Goal: Task Accomplishment & Management: Manage account settings

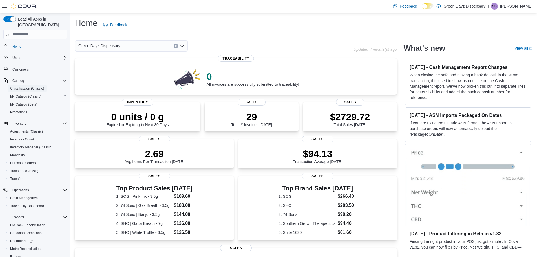
click at [17, 87] on div "Classification (Classic) My Catalog (Classic) My Catalog (Beta) Promotions" at bounding box center [38, 101] width 64 height 32
click at [17, 93] on span "My Catalog (Classic)" at bounding box center [25, 96] width 31 height 7
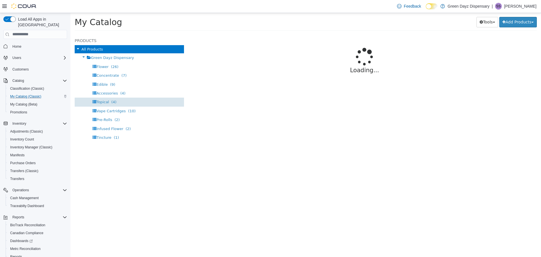
select select "**********"
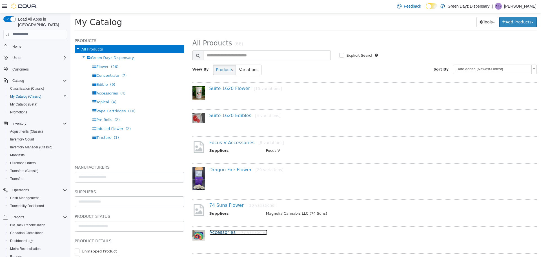
click at [219, 234] on link "Accessories [77 variations]" at bounding box center [238, 231] width 58 height 5
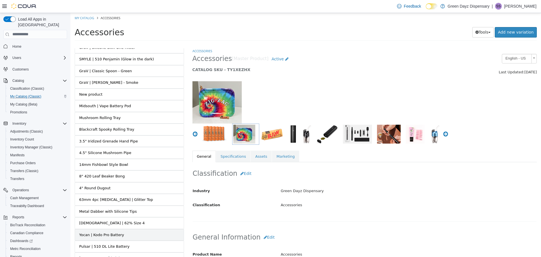
scroll to position [762, 0]
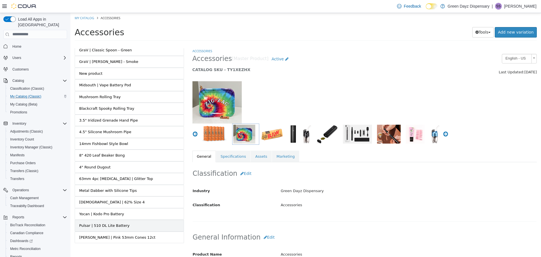
click at [132, 219] on link "Pulsar | 510 DL Lite Battery" at bounding box center [129, 225] width 109 height 12
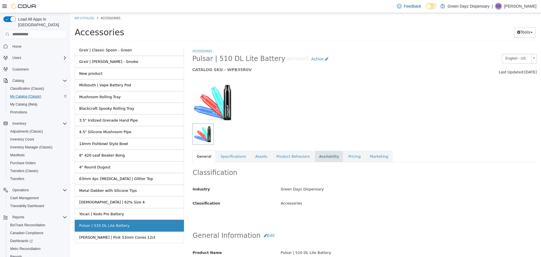
click at [314, 155] on link "Availability" at bounding box center [328, 156] width 29 height 12
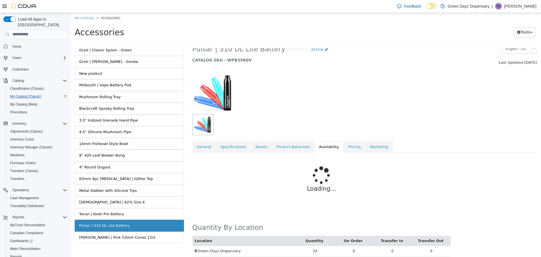
scroll to position [15, 0]
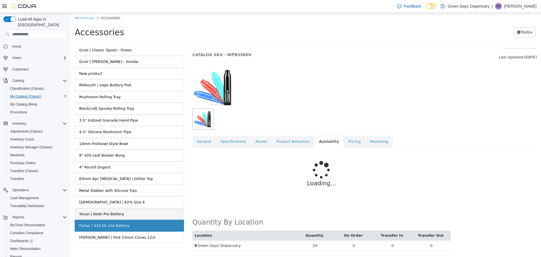
click at [140, 208] on link "Yocan | Kodo Pro Battery" at bounding box center [129, 214] width 109 height 12
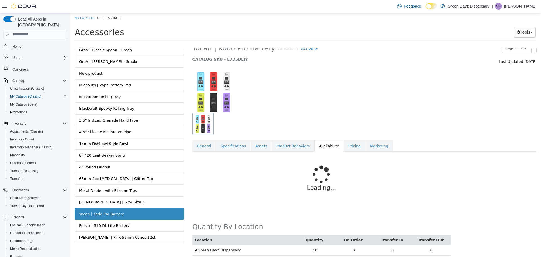
scroll to position [15, 0]
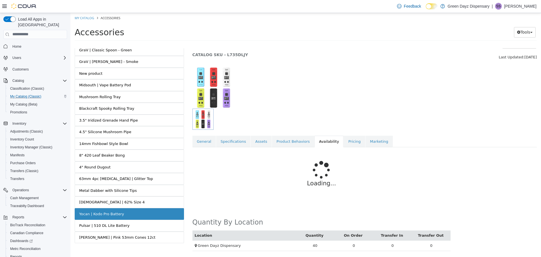
click at [299, 55] on h5 "CATALOG SKU - L735DLJY" at bounding box center [320, 54] width 256 height 5
click at [311, 51] on div "Yocan | Kodo Pro Battery [Variation] Active CATALOG SKU - L735DLJY" at bounding box center [320, 49] width 265 height 21
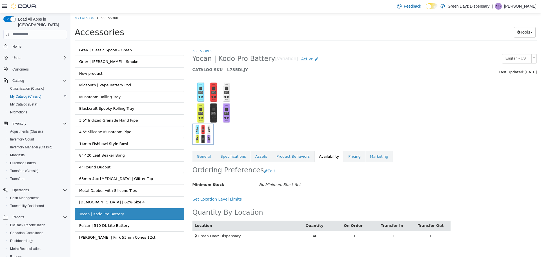
click at [33, 43] on span "Home" at bounding box center [38, 46] width 57 height 7
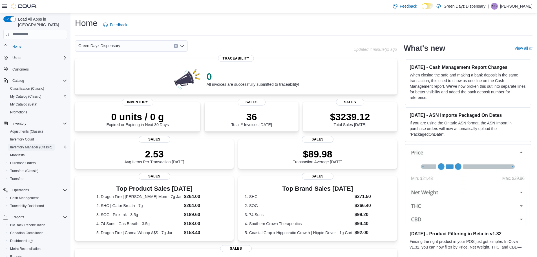
click at [23, 145] on span "Inventory Manager (Classic)" at bounding box center [31, 147] width 42 height 5
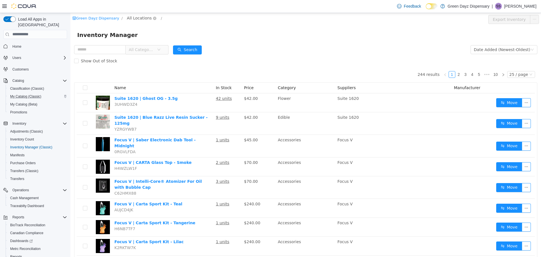
click at [130, 19] on span "All Locations" at bounding box center [139, 18] width 25 height 6
click at [139, 48] on span "Green Dayz Dispensary" at bounding box center [158, 48] width 46 height 5
click at [189, 18] on div "All Rooms" at bounding box center [198, 19] width 19 height 8
click at [189, 50] on li "Back Room" at bounding box center [192, 48] width 34 height 9
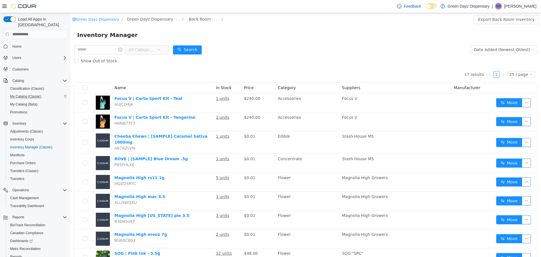
click at [196, 36] on div "Inventory Manager" at bounding box center [305, 34] width 457 height 9
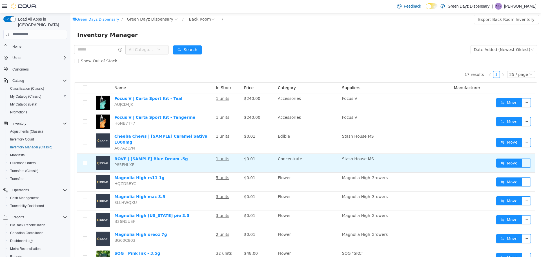
click at [83, 158] on td at bounding box center [85, 162] width 17 height 19
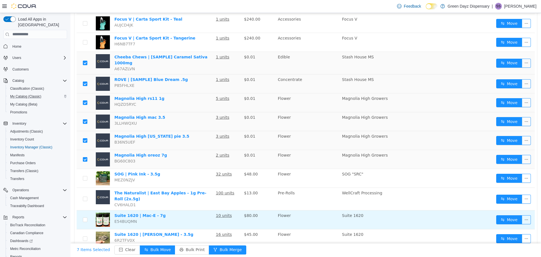
scroll to position [61, 0]
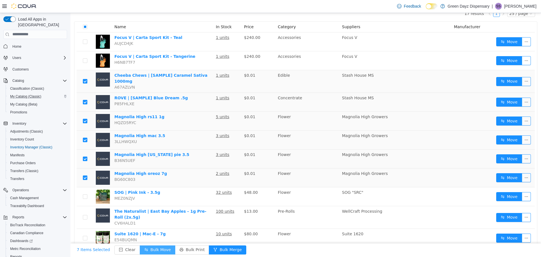
click at [149, 250] on button "Bulk Move" at bounding box center [158, 249] width 36 height 9
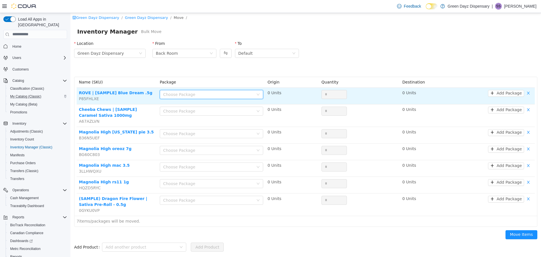
click at [218, 90] on div "Choose Package" at bounding box center [209, 94] width 93 height 8
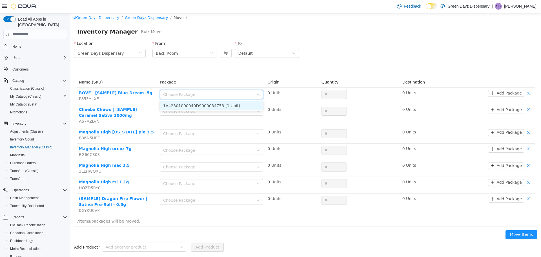
click at [212, 103] on li "1A42301000040D9000034753 (1 Unit)" at bounding box center [211, 105] width 103 height 9
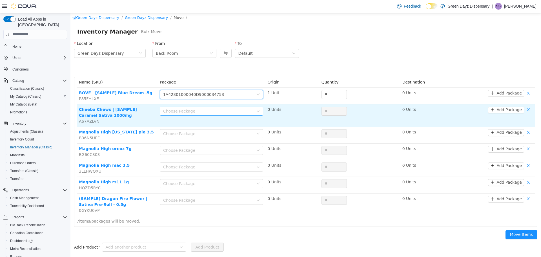
click at [217, 108] on div "Choose Package" at bounding box center [208, 111] width 90 height 6
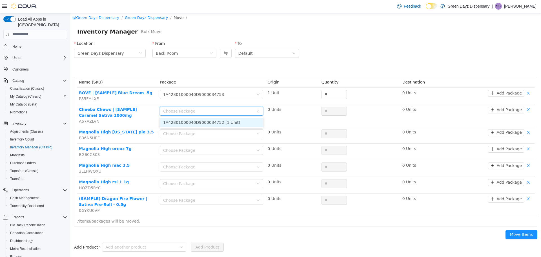
click at [205, 121] on li "1A42301000040D9000034752 (1 Unit)" at bounding box center [211, 122] width 103 height 9
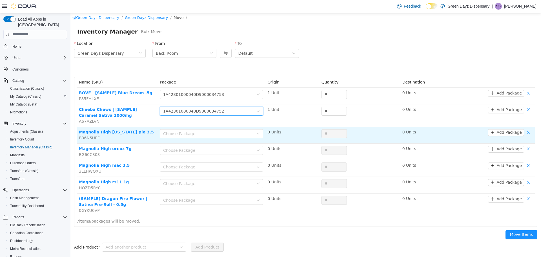
drag, startPoint x: 203, startPoint y: 128, endPoint x: 201, endPoint y: 137, distance: 8.8
click at [203, 128] on td "Choose Package" at bounding box center [212, 135] width 108 height 17
click at [201, 132] on div "Choose Package" at bounding box center [208, 133] width 90 height 6
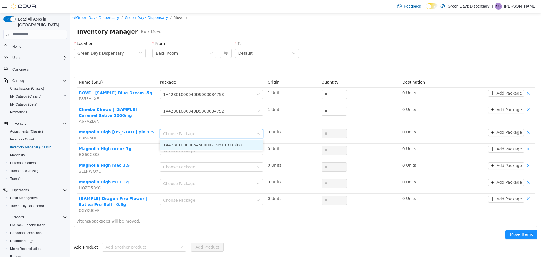
click at [201, 144] on li "1A42301000006A5000021961 (3 Units)" at bounding box center [211, 144] width 103 height 9
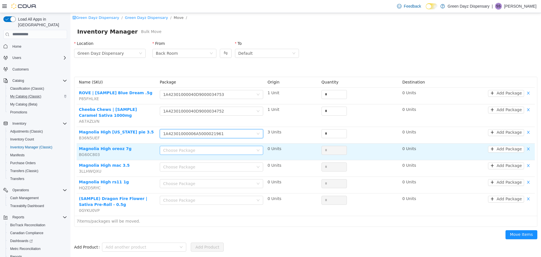
click at [201, 148] on div "Choose Package" at bounding box center [208, 150] width 90 height 6
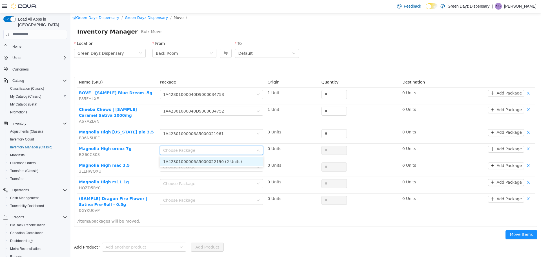
click at [201, 160] on li "1A42301000006A5000022190 (2 Units)" at bounding box center [211, 161] width 103 height 9
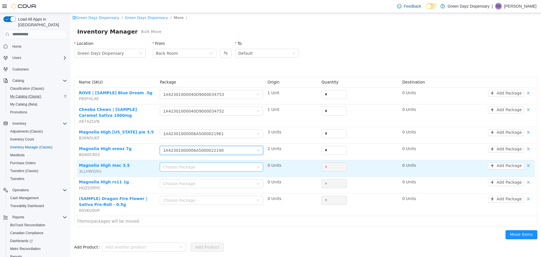
click at [199, 165] on div "Choose Package" at bounding box center [208, 167] width 90 height 6
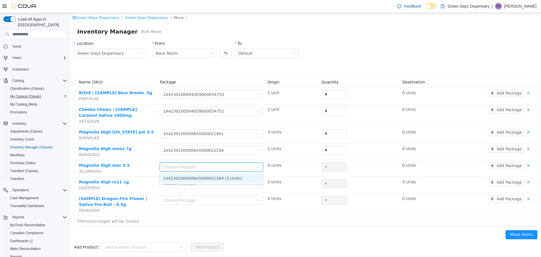
click at [199, 178] on li "1A42301000006A5000021564 (3 Units)" at bounding box center [211, 177] width 103 height 9
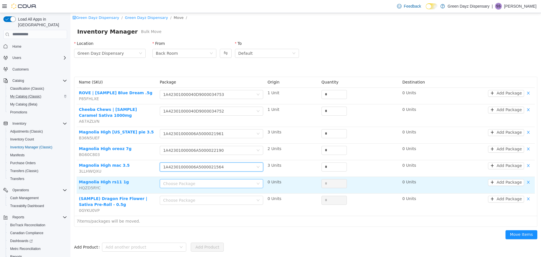
click at [201, 182] on div "Choose Package" at bounding box center [208, 183] width 90 height 6
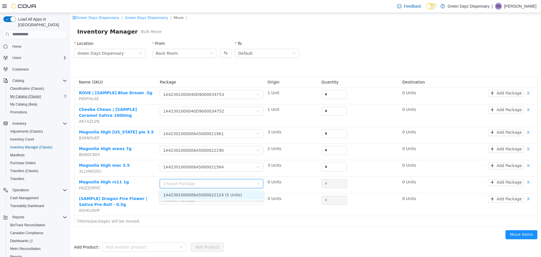
click at [205, 194] on li "1A42301000006A5000022124 (5 Units)" at bounding box center [211, 194] width 103 height 9
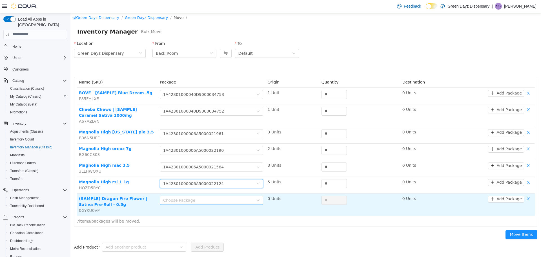
click at [208, 199] on div "Choose Package" at bounding box center [208, 200] width 90 height 6
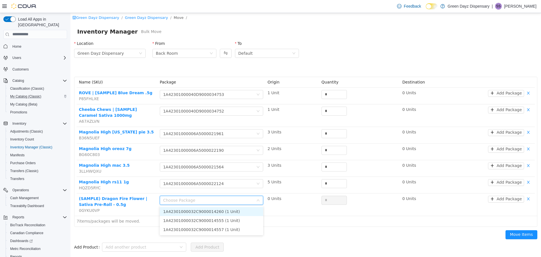
click at [223, 211] on li "1A42301000032C9000014260 (1 Unit)" at bounding box center [211, 211] width 103 height 9
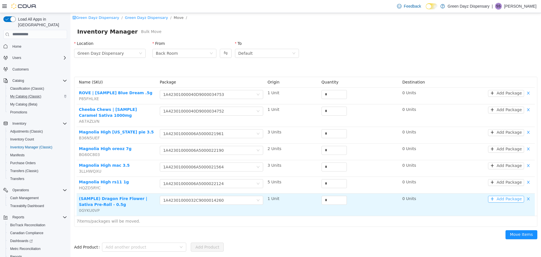
click at [505, 198] on button "Add Package" at bounding box center [506, 198] width 36 height 7
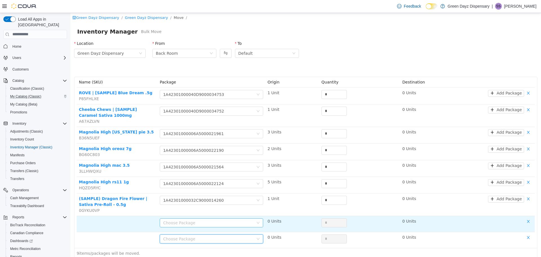
click at [210, 220] on div "Choose Package" at bounding box center [208, 223] width 90 height 6
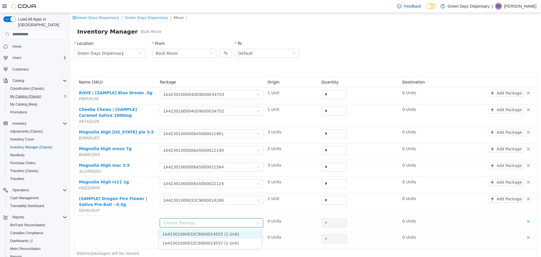
click at [211, 232] on li "1A42301000032C9000014555 (1 Unit)" at bounding box center [210, 233] width 102 height 9
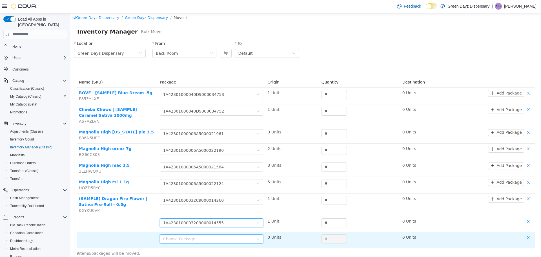
click at [216, 242] on div "Choose Package" at bounding box center [209, 238] width 93 height 8
drag, startPoint x: 224, startPoint y: 250, endPoint x: 322, endPoint y: 247, distance: 97.5
click at [225, 249] on li "1A42301000032C9000014557 (1 Unit)" at bounding box center [210, 249] width 102 height 9
click at [332, 240] on input "*" at bounding box center [334, 238] width 25 height 8
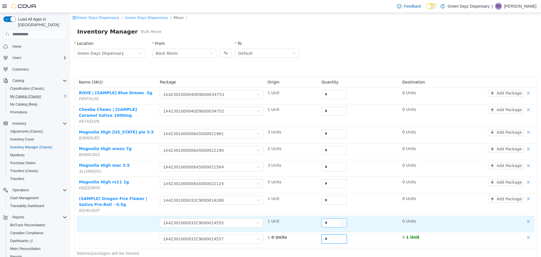
type input "*"
click at [326, 225] on input "*" at bounding box center [334, 222] width 25 height 8
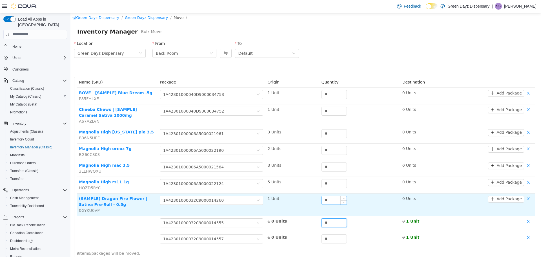
type input "*"
click at [331, 200] on input "*" at bounding box center [334, 200] width 25 height 8
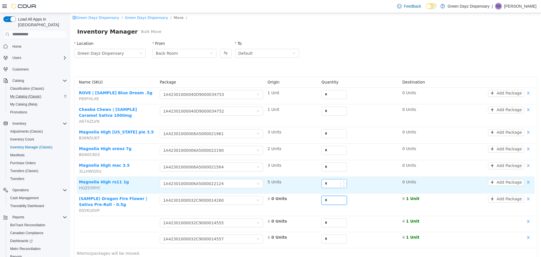
type input "*"
click at [330, 187] on input "*" at bounding box center [334, 183] width 25 height 8
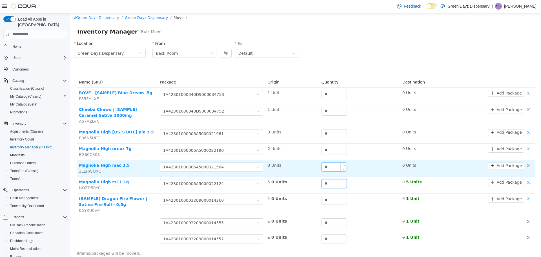
type input "*"
click at [329, 165] on input "*" at bounding box center [334, 166] width 25 height 8
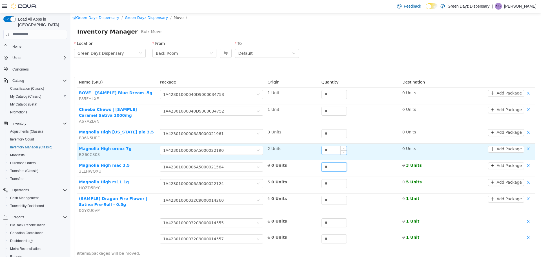
type input "*"
click at [327, 150] on input "*" at bounding box center [334, 150] width 25 height 8
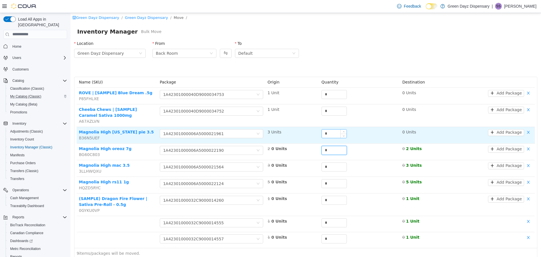
type input "*"
click at [328, 134] on input "*" at bounding box center [334, 133] width 25 height 8
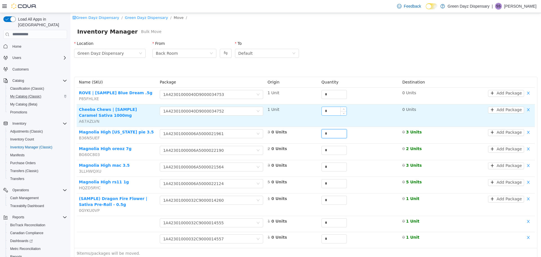
type input "*"
click at [331, 109] on input "*" at bounding box center [334, 111] width 25 height 8
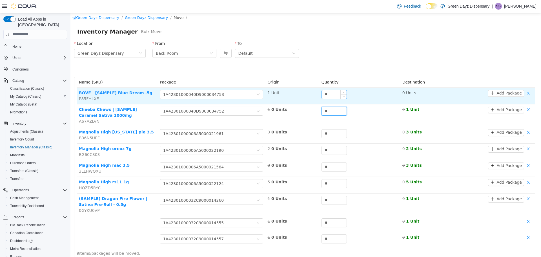
type input "*"
click at [329, 95] on input "*" at bounding box center [334, 94] width 25 height 8
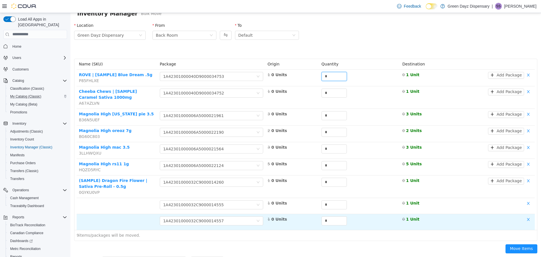
scroll to position [28, 0]
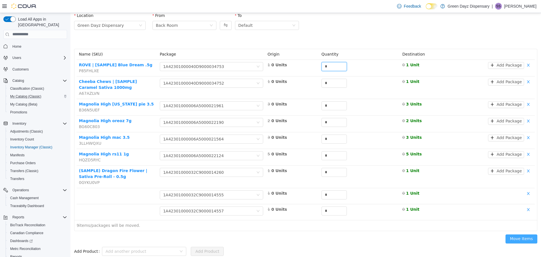
type input "*"
click at [520, 236] on button "Move Items" at bounding box center [522, 238] width 32 height 9
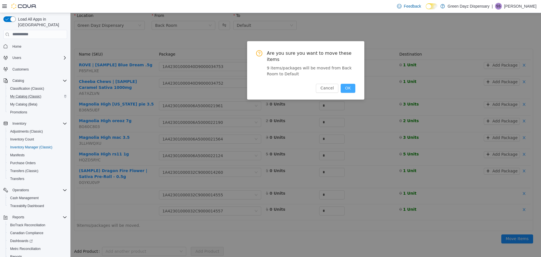
click at [347, 83] on button "OK" at bounding box center [348, 87] width 15 height 9
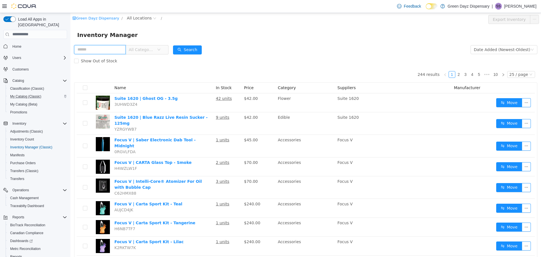
click at [114, 53] on input "text" at bounding box center [100, 49] width 52 height 9
type input "******"
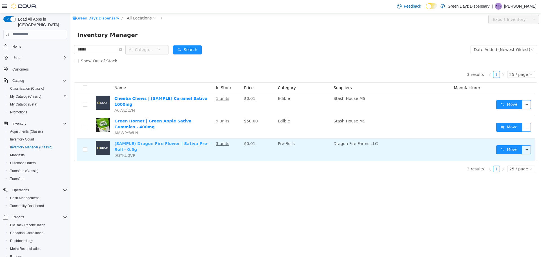
click at [172, 141] on link "(SAMPLE) Dragon Fire Flower | Sativa Pre-Roll - 0.5g" at bounding box center [161, 146] width 94 height 10
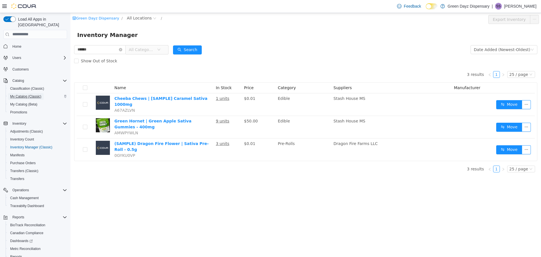
click at [25, 93] on span "My Catalog (Classic)" at bounding box center [25, 96] width 31 height 7
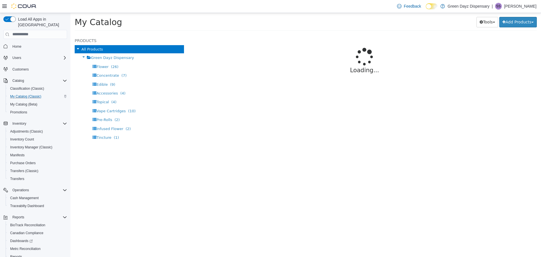
select select "**********"
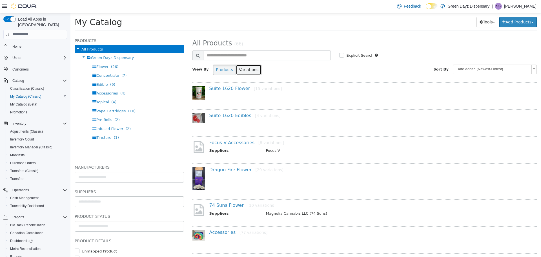
click at [241, 71] on button "Variations" at bounding box center [249, 69] width 26 height 10
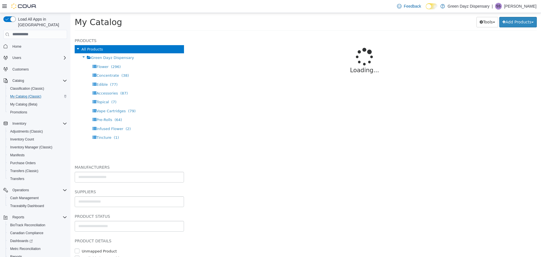
select select "**********"
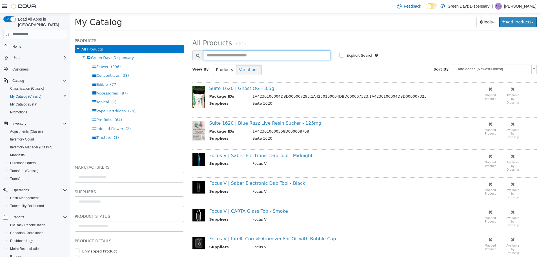
click at [228, 54] on input "text" at bounding box center [267, 55] width 128 height 10
type input "******"
select select "**********"
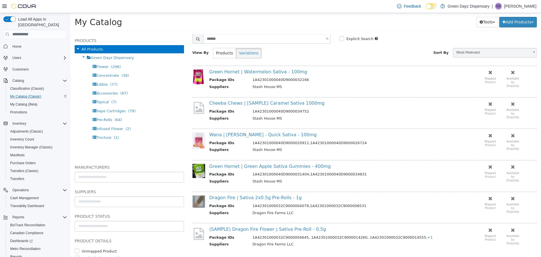
scroll to position [25, 0]
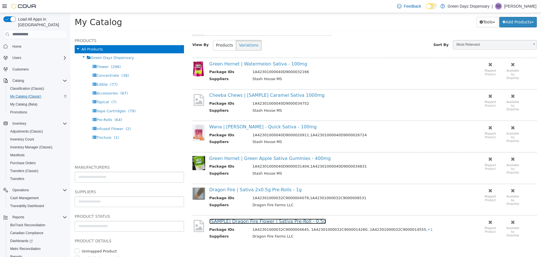
click at [261, 222] on link "(SAMPLE) Dragon Fire Flower | Sativa Pre-Roll - 0.5g" at bounding box center [267, 220] width 117 height 5
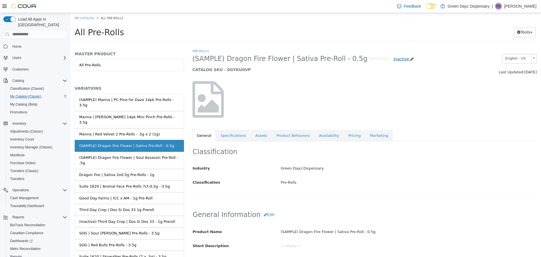
click at [393, 57] on span "Inactive" at bounding box center [401, 58] width 16 height 5
click at [393, 59] on span "Inactive" at bounding box center [401, 58] width 16 height 5
click at [524, 31] on button "Tools" at bounding box center [525, 32] width 22 height 10
click at [379, 108] on div at bounding box center [364, 99] width 353 height 48
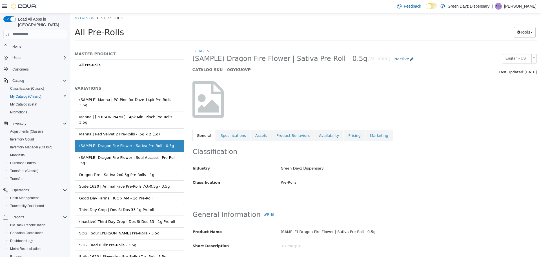
click at [393, 61] on span "Inactive" at bounding box center [401, 58] width 16 height 5
click at [318, 146] on div "Classification Industry Green Dayz Dispensary Classification Pre-Rolls Cancel S…" at bounding box center [364, 170] width 345 height 58
click at [317, 136] on link "Availability" at bounding box center [328, 135] width 29 height 12
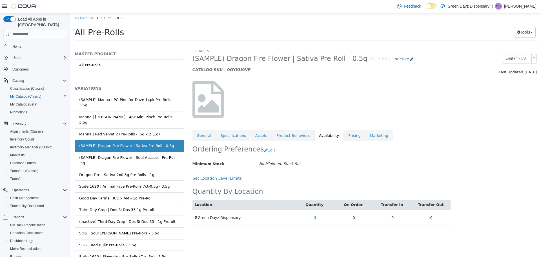
click at [390, 60] on link "Inactive" at bounding box center [403, 59] width 26 height 10
click at [393, 59] on span "Inactive" at bounding box center [401, 58] width 16 height 5
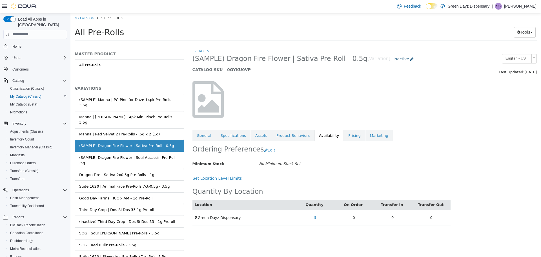
click at [393, 59] on span "Inactive" at bounding box center [401, 58] width 16 height 5
click at [393, 60] on span "Inactive" at bounding box center [401, 58] width 16 height 5
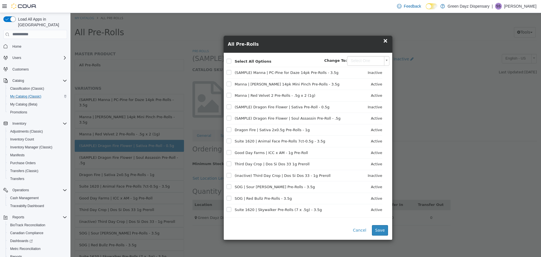
click at [366, 44] on body "Saving Bulk Changes... × My Catalog All Pre-Rolls All Pre-Rolls Tools Move Vari…" at bounding box center [305, 28] width 471 height 31
type input "******"
click at [380, 229] on button "Save" at bounding box center [380, 230] width 16 height 10
click at [197, 58] on div "× Close All Pre-Rolls × Select All Options Change To: Select One (SAMPLE) Manna…" at bounding box center [305, 135] width 471 height 244
click at [388, 41] on span "×" at bounding box center [385, 40] width 5 height 7
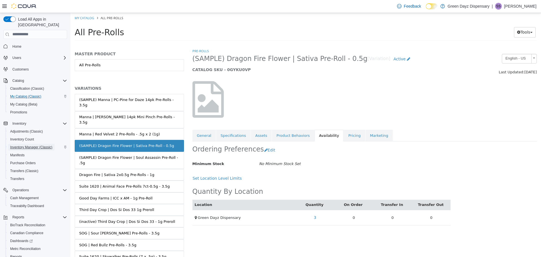
click at [36, 145] on span "Inventory Manager (Classic)" at bounding box center [31, 147] width 42 height 5
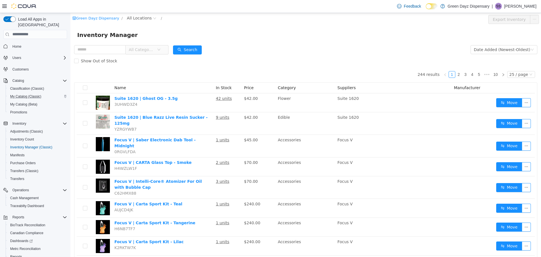
drag, startPoint x: 96, startPoint y: 51, endPoint x: 96, endPoint y: 54, distance: 3.1
click at [96, 54] on div "All Categories" at bounding box center [121, 49] width 94 height 11
type input "****"
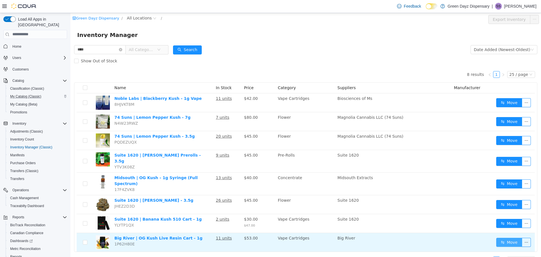
click at [512, 237] on button "Move" at bounding box center [509, 241] width 26 height 9
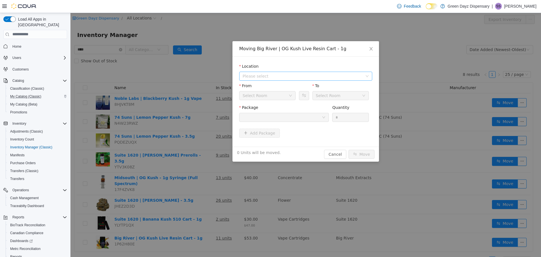
click at [277, 78] on span "Please select" at bounding box center [303, 76] width 120 height 6
click at [287, 98] on span "Green Dayz Dispensary" at bounding box center [277, 96] width 46 height 5
click at [288, 98] on div "Back Room" at bounding box center [266, 95] width 46 height 8
click at [321, 103] on div "From Back Room To Default" at bounding box center [305, 94] width 133 height 22
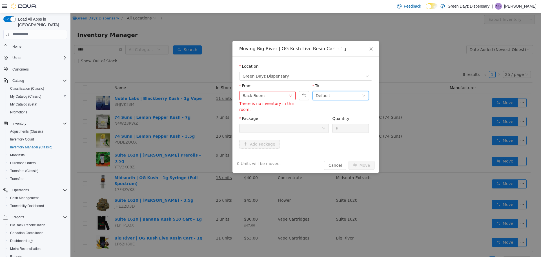
click at [320, 94] on div "Default" at bounding box center [323, 95] width 14 height 8
click at [296, 105] on div "From Back Room There is no inventory in this room. To Default" at bounding box center [305, 98] width 133 height 30
click at [305, 113] on div "From Back Room There is no inventory in this room. To Default" at bounding box center [305, 99] width 133 height 33
click at [371, 50] on icon "icon: close" at bounding box center [371, 48] width 5 height 5
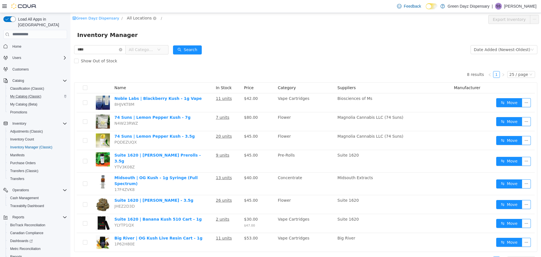
click at [133, 17] on span "All Locations" at bounding box center [139, 18] width 25 height 6
click at [145, 52] on span "Green Dayz Dispensary" at bounding box center [157, 49] width 49 height 8
click at [189, 19] on div "All Rooms" at bounding box center [198, 19] width 19 height 8
click at [191, 47] on li "Back Room" at bounding box center [192, 48] width 34 height 9
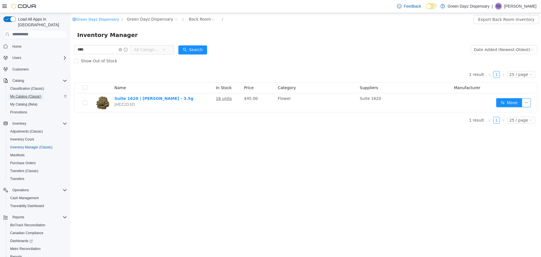
click at [31, 94] on span "My Catalog (Classic)" at bounding box center [25, 96] width 31 height 5
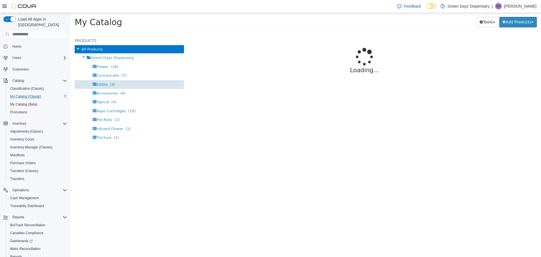
select select "**********"
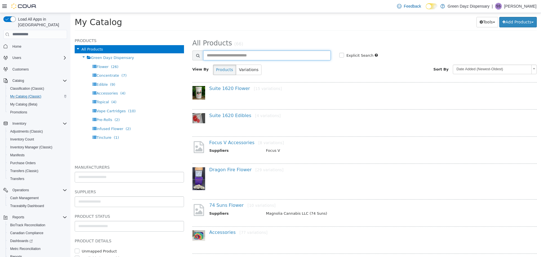
click at [227, 53] on input "text" at bounding box center [267, 55] width 128 height 10
type input "*********"
select select "**********"
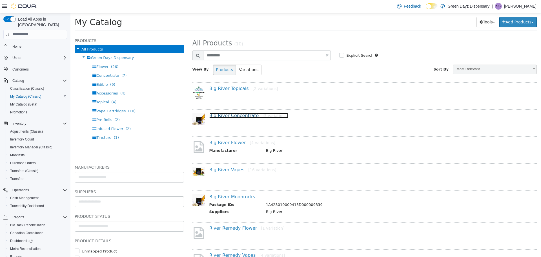
click at [233, 114] on link "Big River Concentrate [5 variations]" at bounding box center [248, 114] width 79 height 5
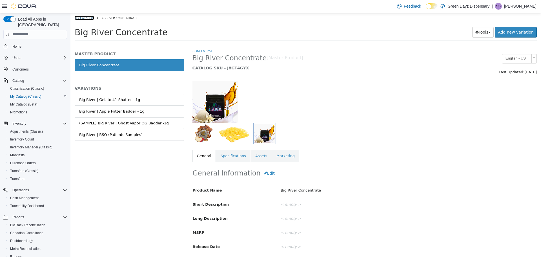
click at [85, 17] on link "My Catalog" at bounding box center [84, 17] width 19 height 4
select select "**********"
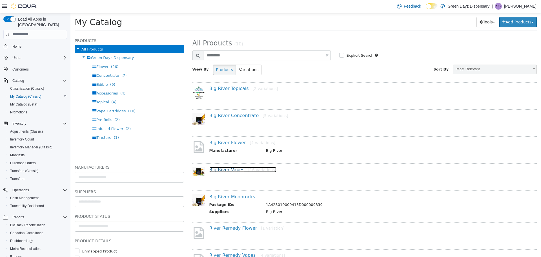
click at [232, 170] on link "Big River Vapes [16 variations]" at bounding box center [242, 169] width 67 height 5
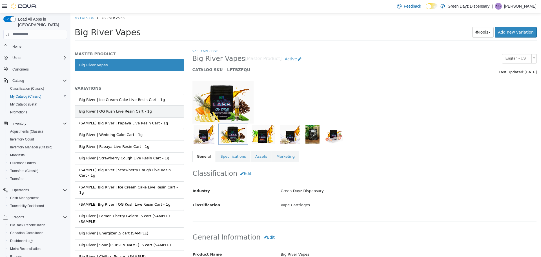
click at [144, 112] on link "Big River | OG Kush Live Resin Cart - 1g" at bounding box center [129, 111] width 109 height 12
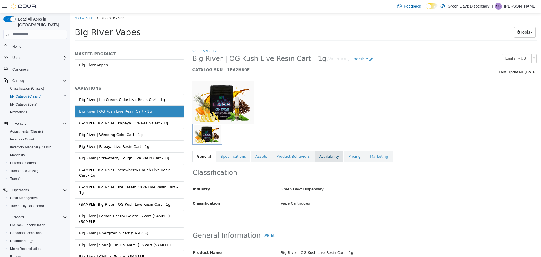
click at [314, 155] on link "Availability" at bounding box center [328, 156] width 29 height 12
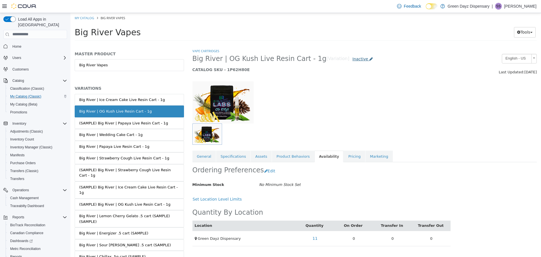
click at [353, 58] on span "Inactive" at bounding box center [361, 58] width 16 height 5
click at [353, 57] on span "Inactive" at bounding box center [361, 58] width 16 height 5
click at [369, 59] on icon at bounding box center [370, 59] width 3 height 4
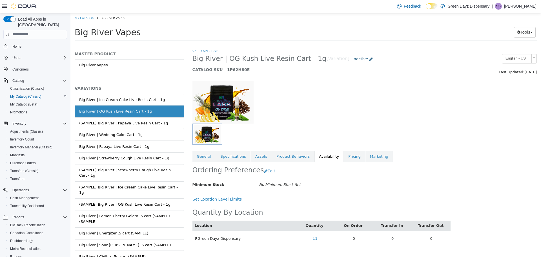
click at [369, 59] on icon at bounding box center [370, 59] width 3 height 4
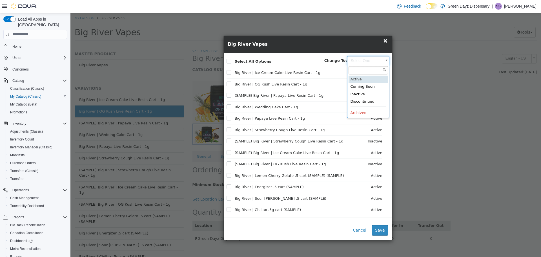
drag, startPoint x: 373, startPoint y: 64, endPoint x: 369, endPoint y: 66, distance: 4.1
click at [373, 44] on body "Saving Bulk Changes... × My Catalog Big River Vapes Big River Vapes Tools Move …" at bounding box center [305, 28] width 471 height 31
type input "******"
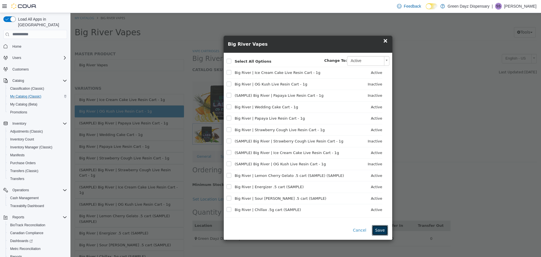
click at [376, 228] on button "Save" at bounding box center [380, 230] width 16 height 10
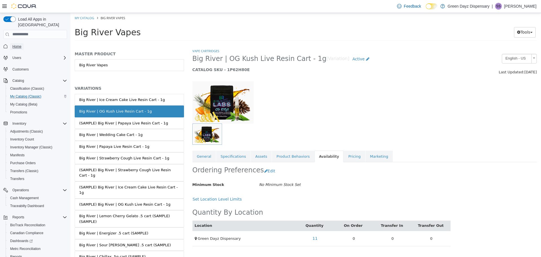
click at [18, 44] on span "Home" at bounding box center [16, 46] width 9 height 5
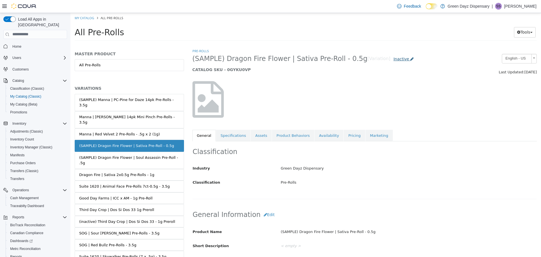
click at [393, 58] on span "Inactive" at bounding box center [401, 58] width 16 height 5
click at [393, 60] on span "Inactive" at bounding box center [401, 58] width 16 height 5
click at [393, 59] on span "Inactive" at bounding box center [401, 58] width 16 height 5
click at [410, 58] on icon at bounding box center [411, 59] width 3 height 4
